Goal: Task Accomplishment & Management: Manage account settings

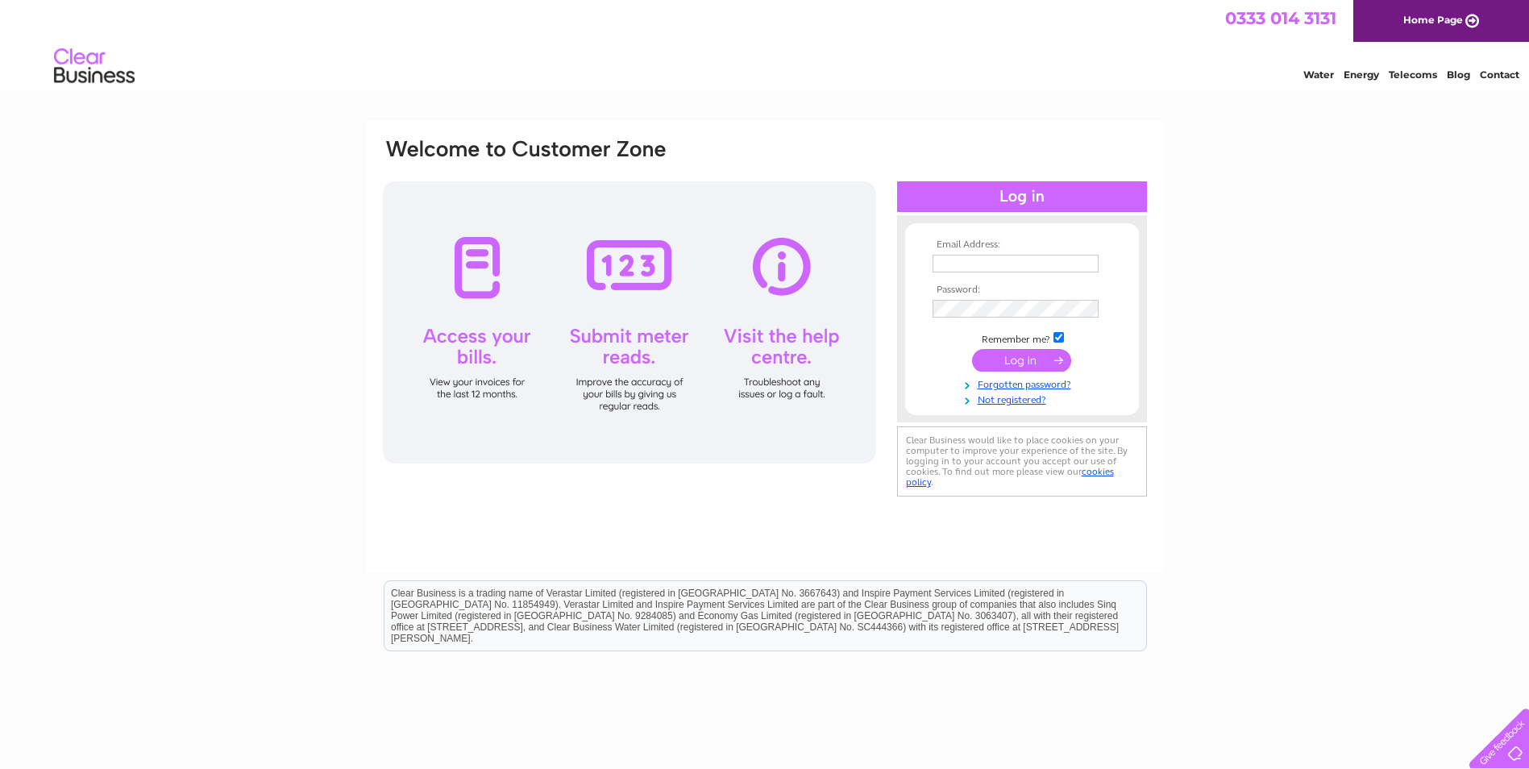
click at [971, 263] on input "text" at bounding box center [1016, 264] width 166 height 18
click at [978, 262] on input "[PERSON_NAME][EMAIL_ADDRESS][DOMAIN_NAME]" at bounding box center [1017, 264] width 168 height 19
drag, startPoint x: 1080, startPoint y: 264, endPoint x: 842, endPoint y: 262, distance: 238.6
click at [842, 262] on div "Email Address: [PERSON_NAME][EMAIL_ADDRESS][DOMAIN_NAME] Password:" at bounding box center [764, 319] width 767 height 365
type input "[EMAIL_ADDRESS][DOMAIN_NAME]"
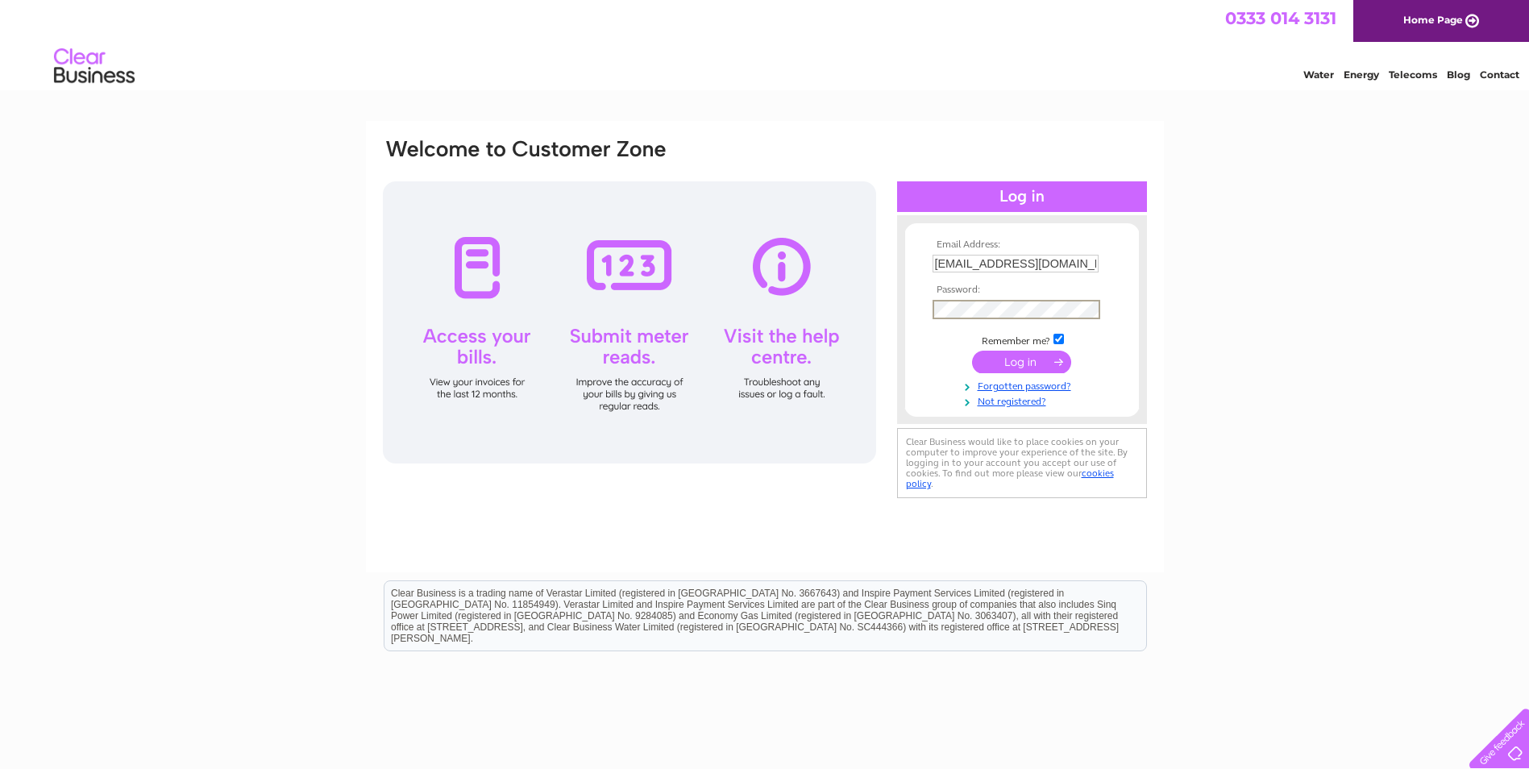
click at [972, 351] on input "submit" at bounding box center [1021, 362] width 99 height 23
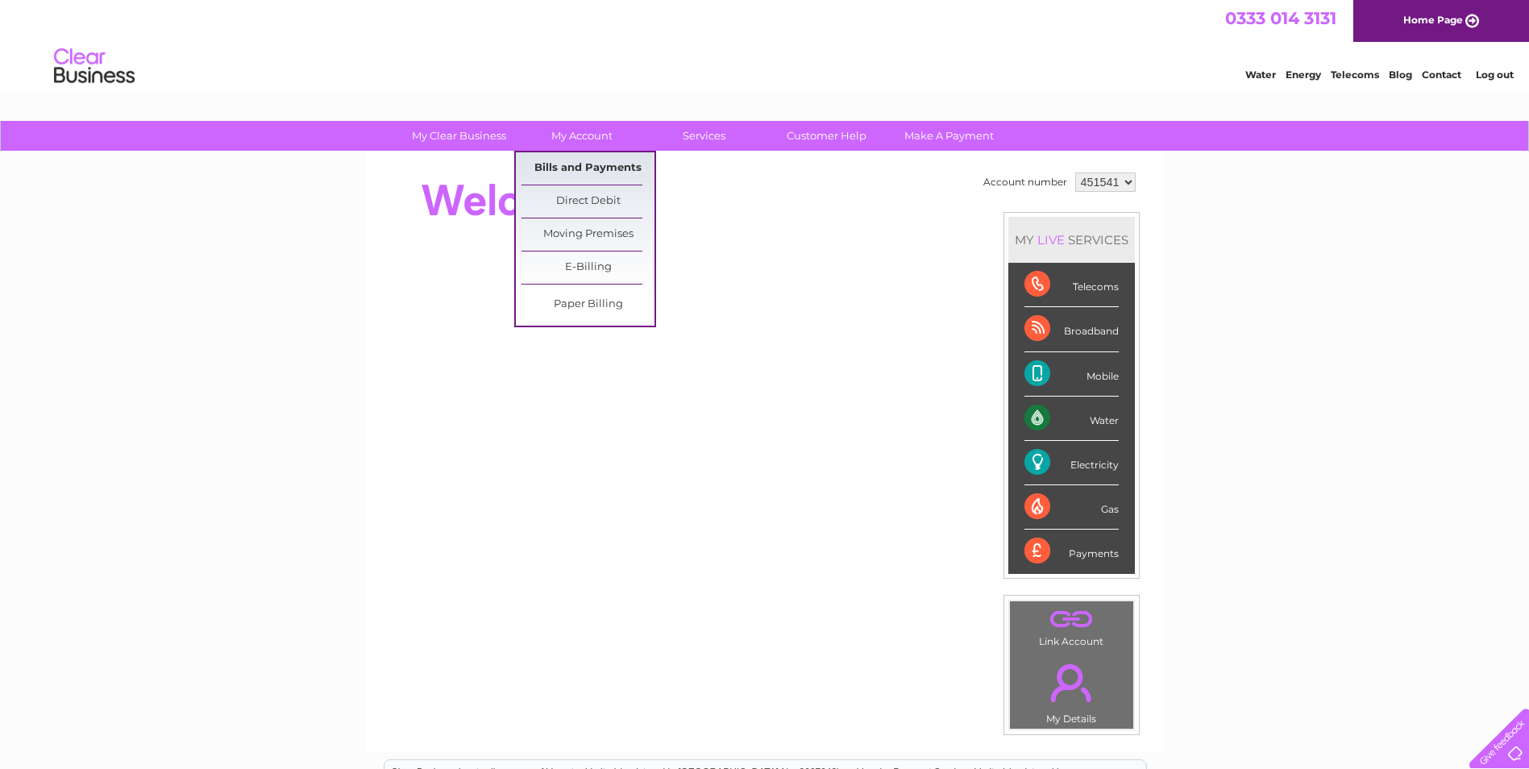
click at [605, 169] on link "Bills and Payments" at bounding box center [588, 168] width 133 height 32
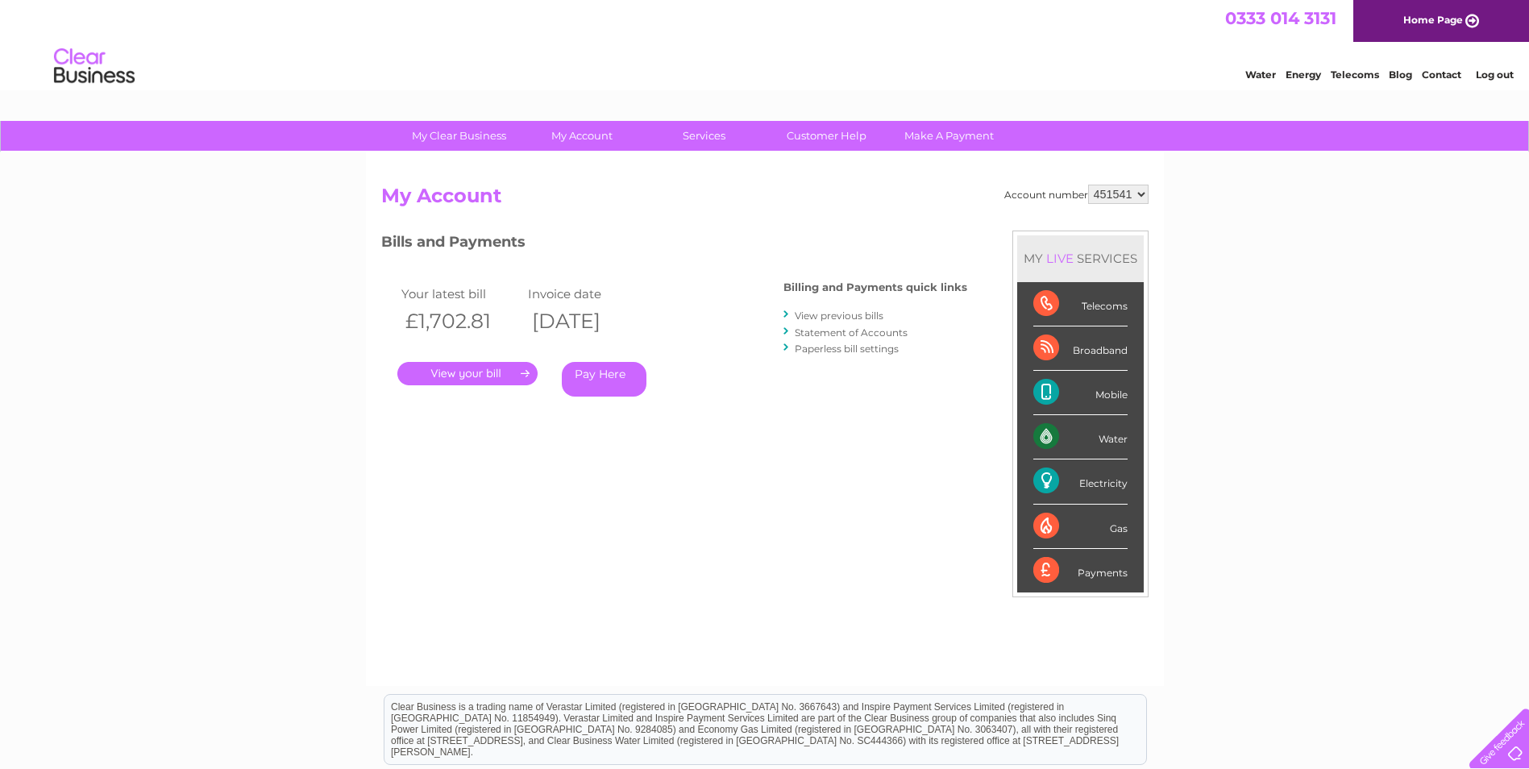
click at [471, 374] on link "." at bounding box center [467, 373] width 140 height 23
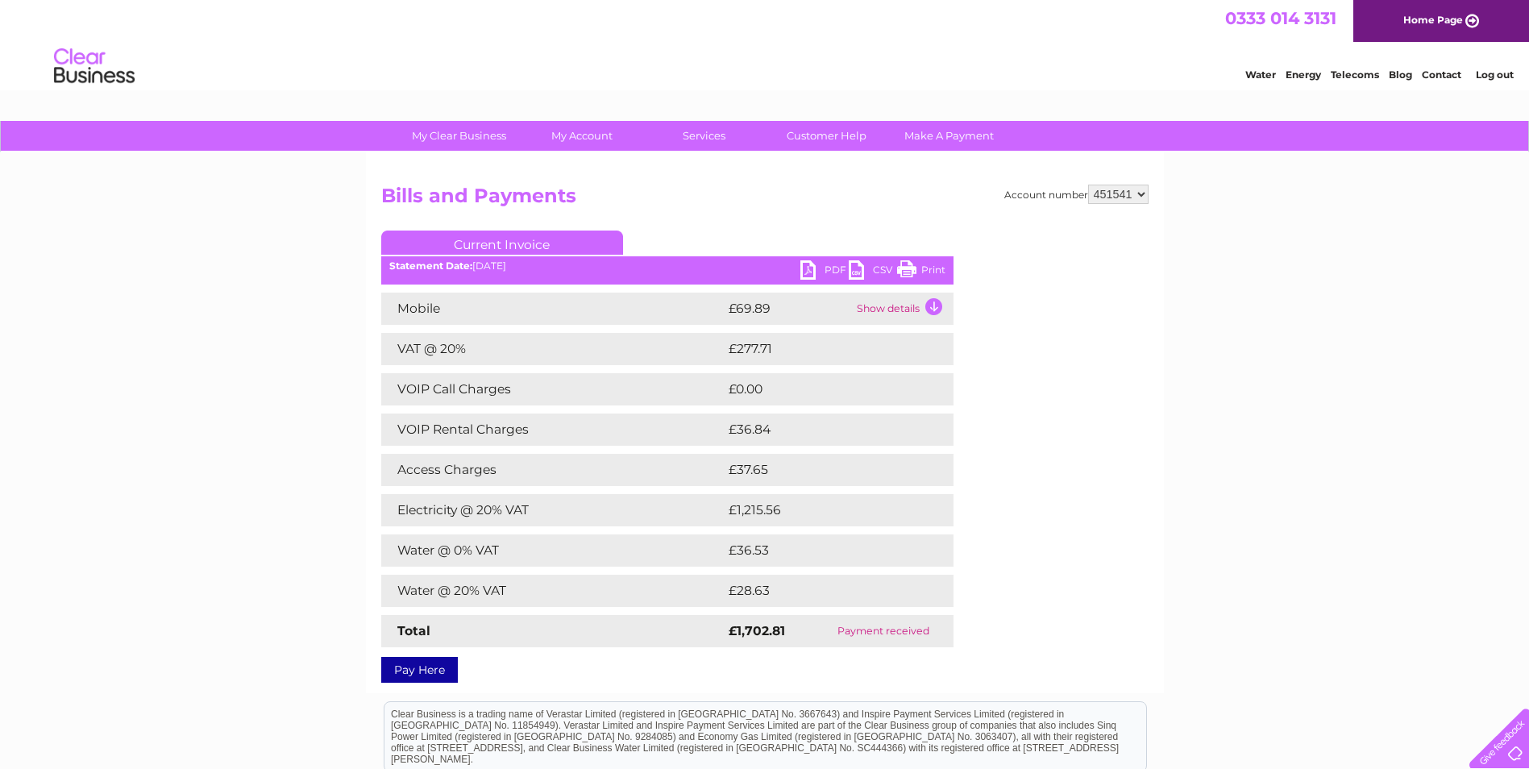
click at [808, 268] on link "PDF" at bounding box center [824, 271] width 48 height 23
click at [1503, 77] on link "Log out" at bounding box center [1495, 75] width 38 height 12
